Goal: Navigation & Orientation: Go to known website

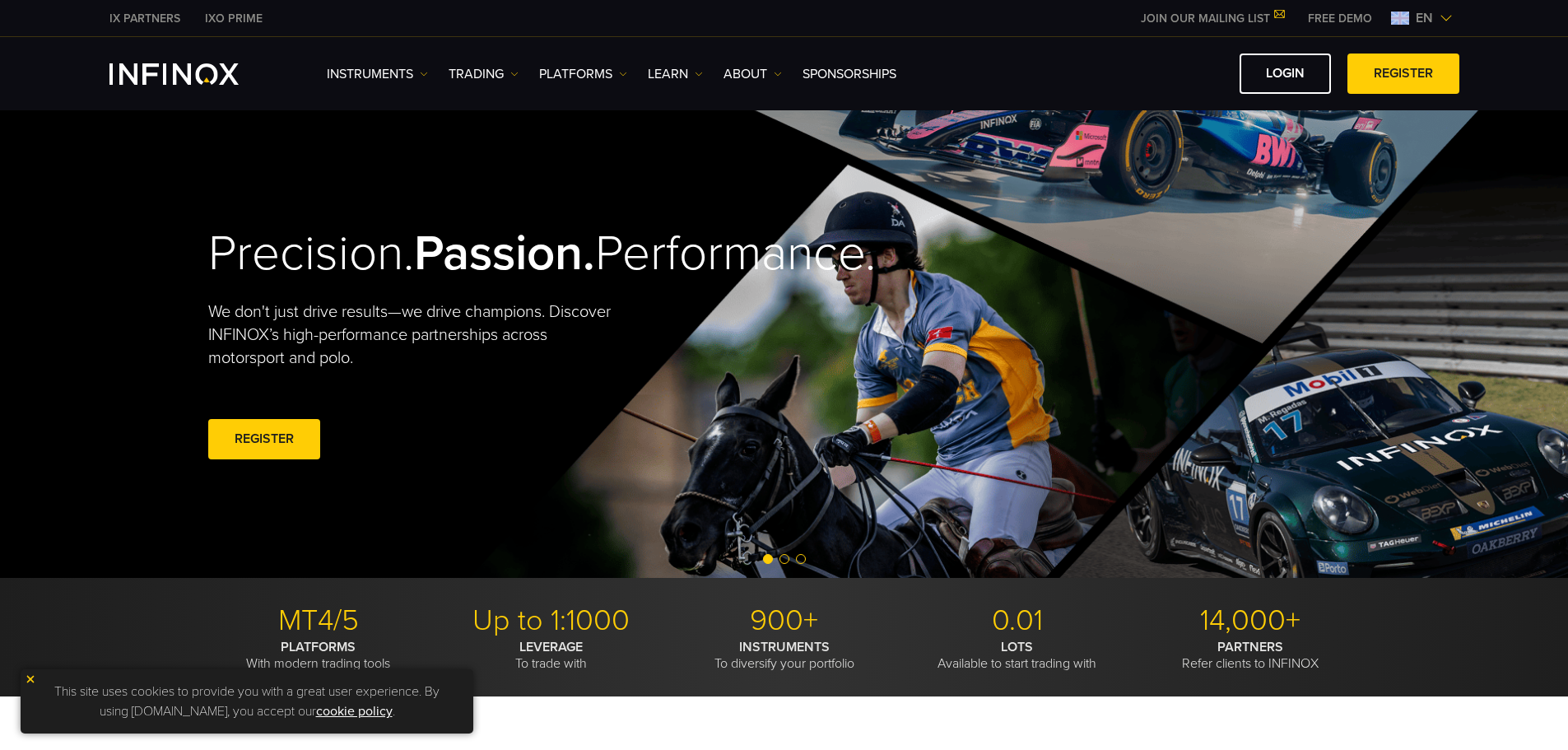
click at [1407, 9] on div "en" at bounding box center [1421, 18] width 75 height 20
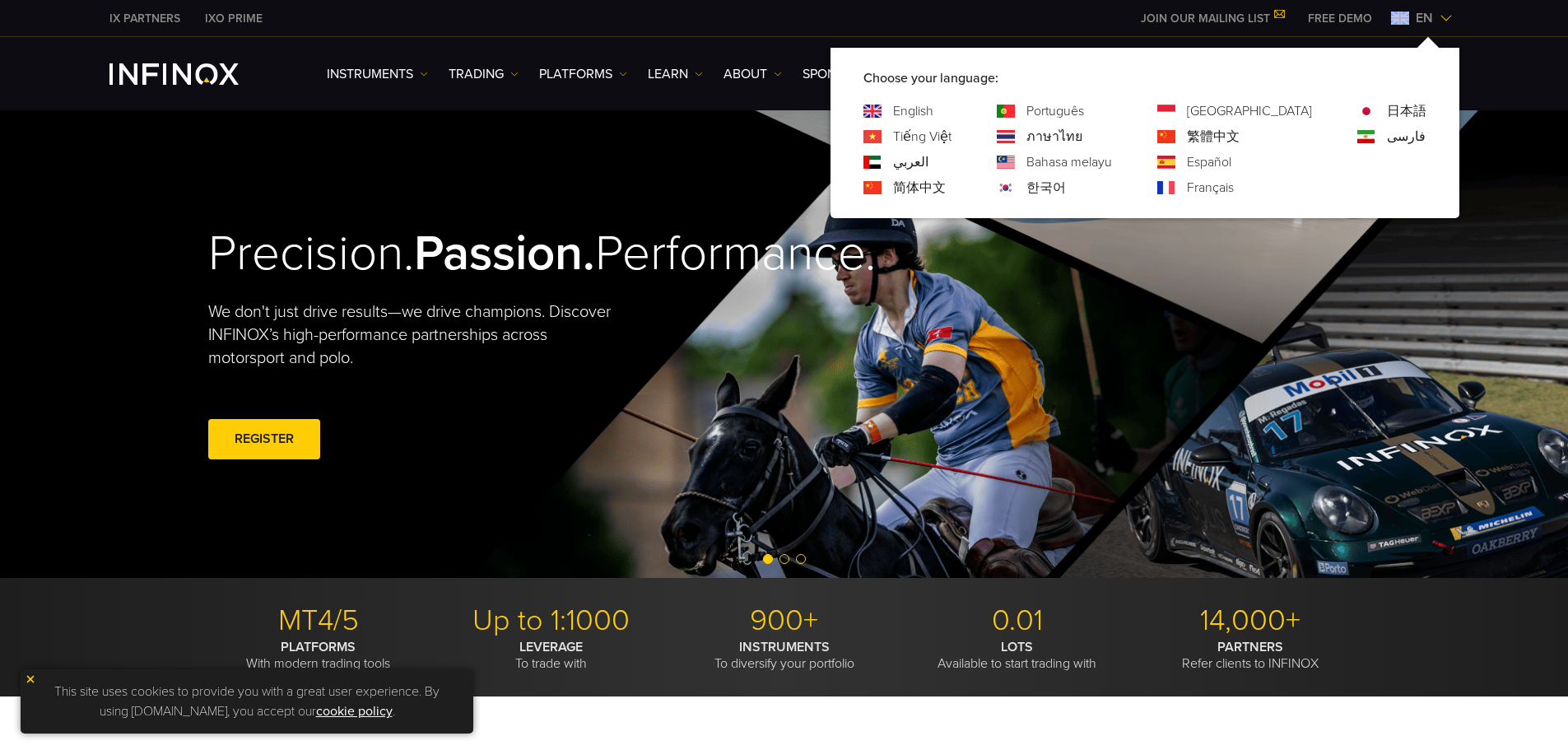
click at [1239, 132] on link "繁體中文" at bounding box center [1213, 136] width 52 height 20
